Goal: Transaction & Acquisition: Purchase product/service

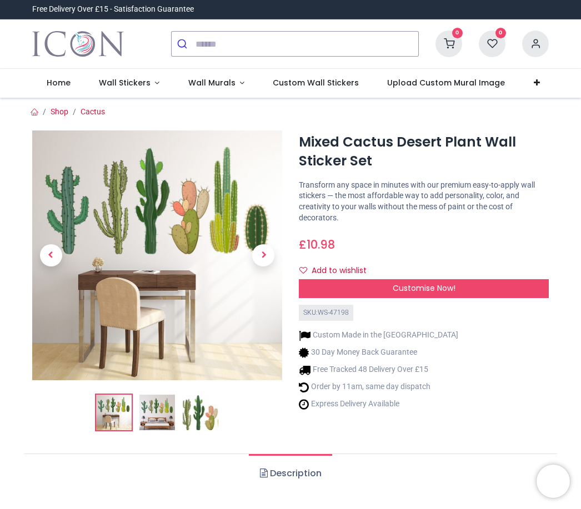
click at [154, 418] on img at bounding box center [157, 413] width 36 height 36
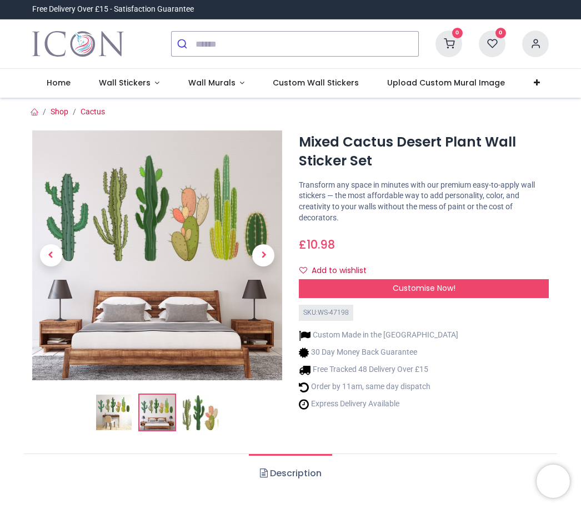
click at [111, 414] on img at bounding box center [114, 413] width 36 height 36
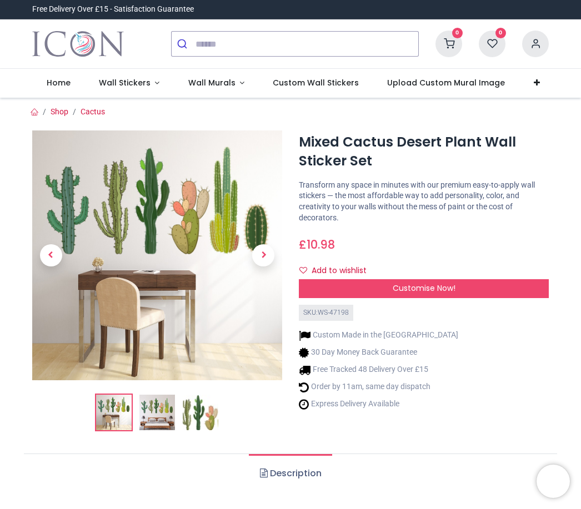
click at [314, 150] on h1 "Mixed Cactus Desert Plant Wall Sticker Set" at bounding box center [424, 152] width 250 height 38
click at [193, 413] on img at bounding box center [201, 413] width 36 height 36
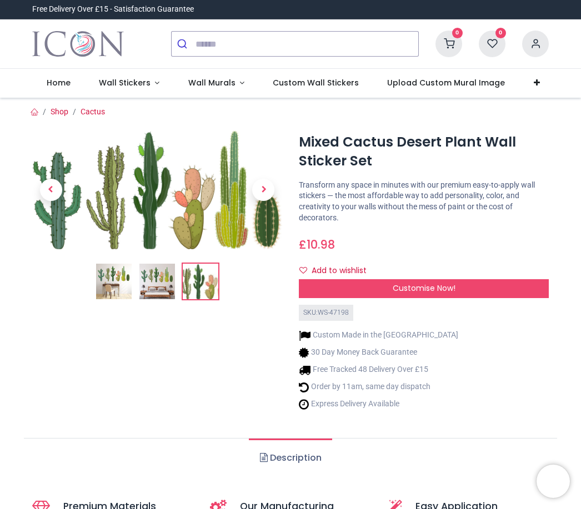
click at [382, 279] on div "Customise Now!" at bounding box center [424, 288] width 250 height 19
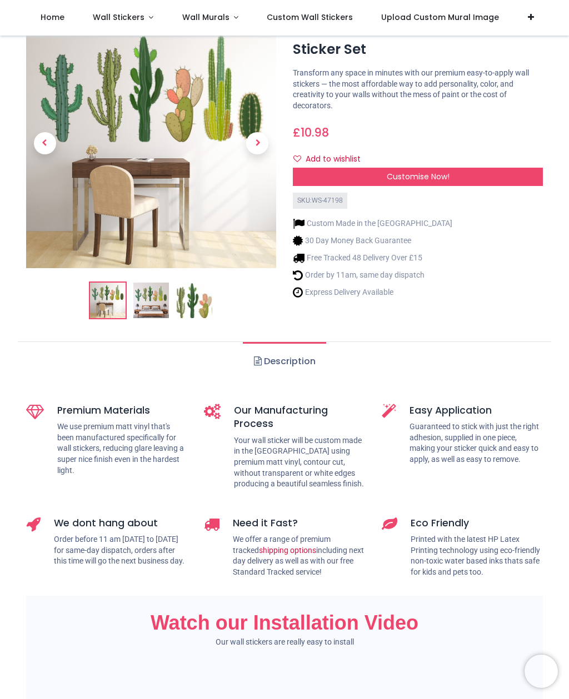
scroll to position [49, 0]
click at [193, 197] on img at bounding box center [151, 144] width 250 height 250
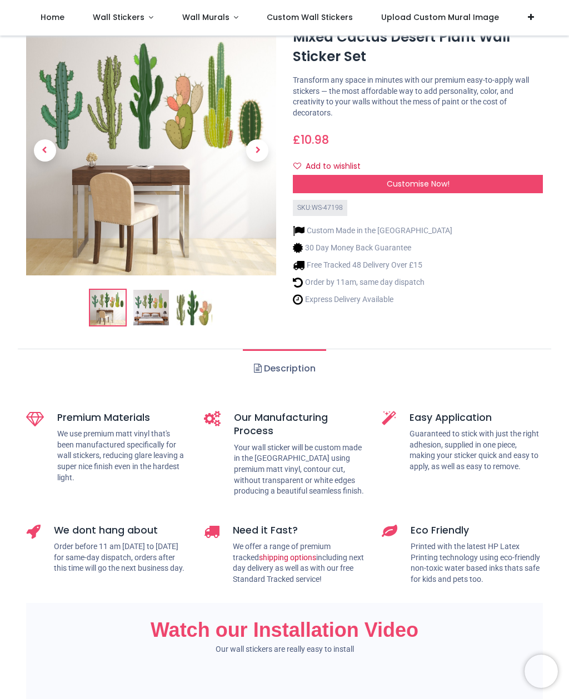
scroll to position [43, 0]
